Goal: Task Accomplishment & Management: Manage account settings

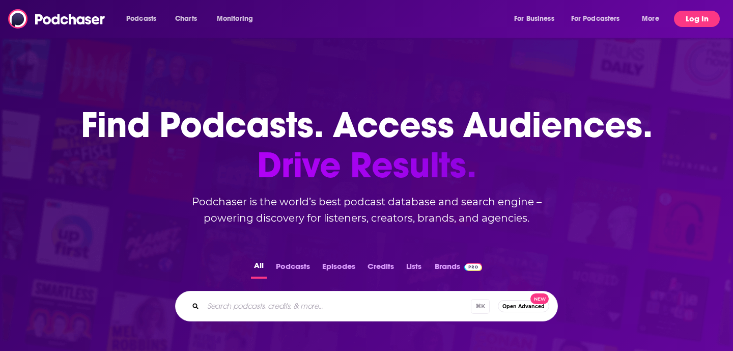
click at [700, 15] on button "Log In" at bounding box center [697, 19] width 46 height 16
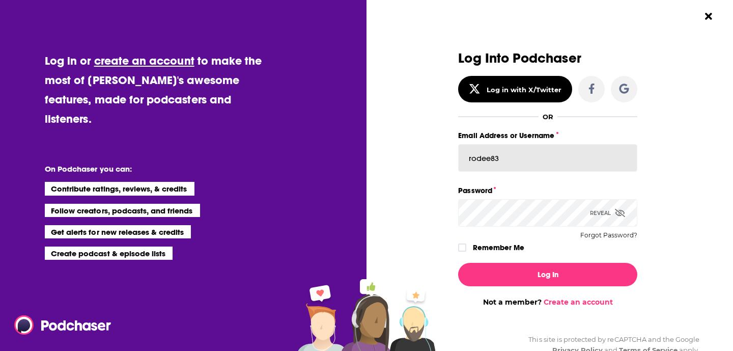
click at [514, 159] on input "rodee83" at bounding box center [547, 157] width 179 height 27
paste input "S_CBadger"
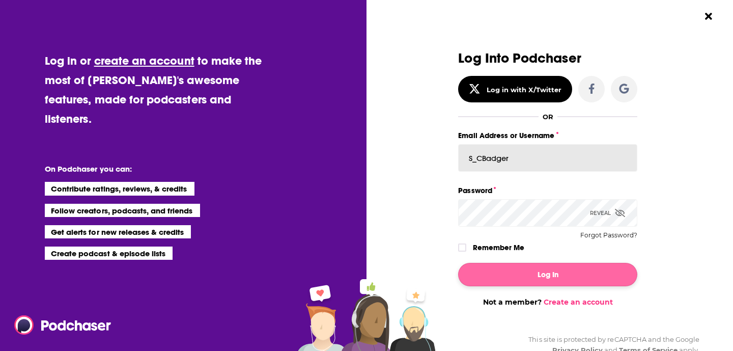
type input "S_CBadger"
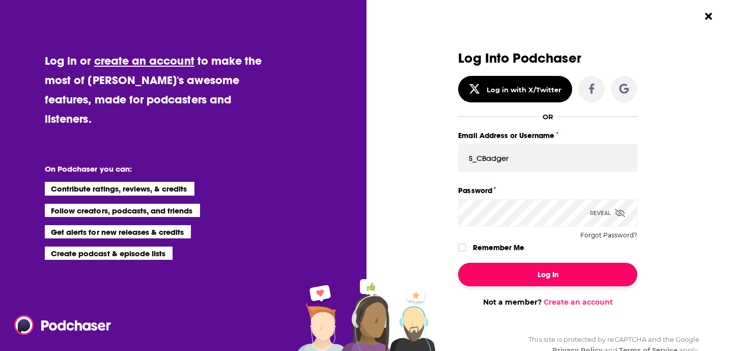
click at [556, 270] on button "Log In" at bounding box center [547, 274] width 179 height 23
